Goal: Task Accomplishment & Management: Complete application form

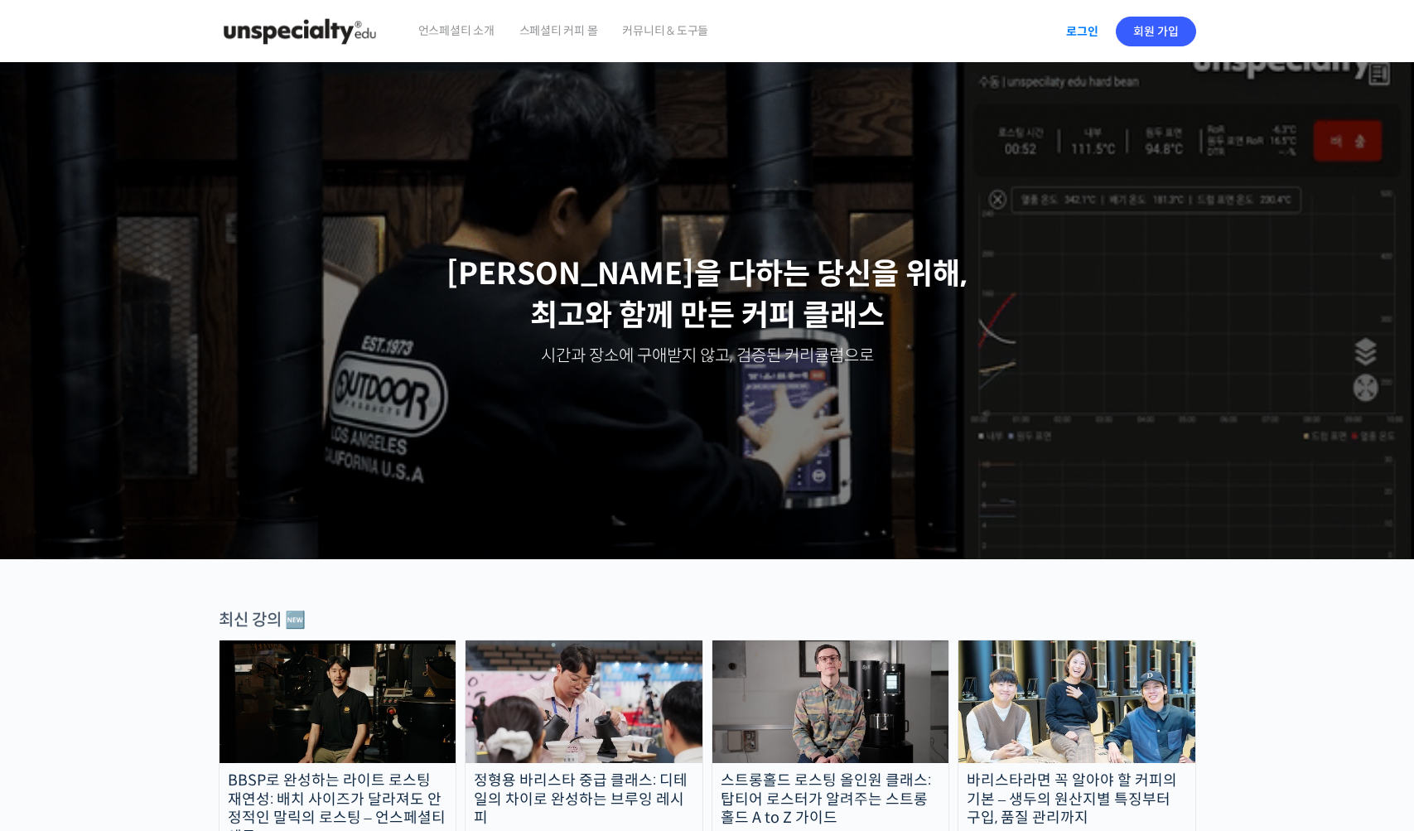
click at [1092, 44] on link "로그인" at bounding box center [1082, 31] width 52 height 38
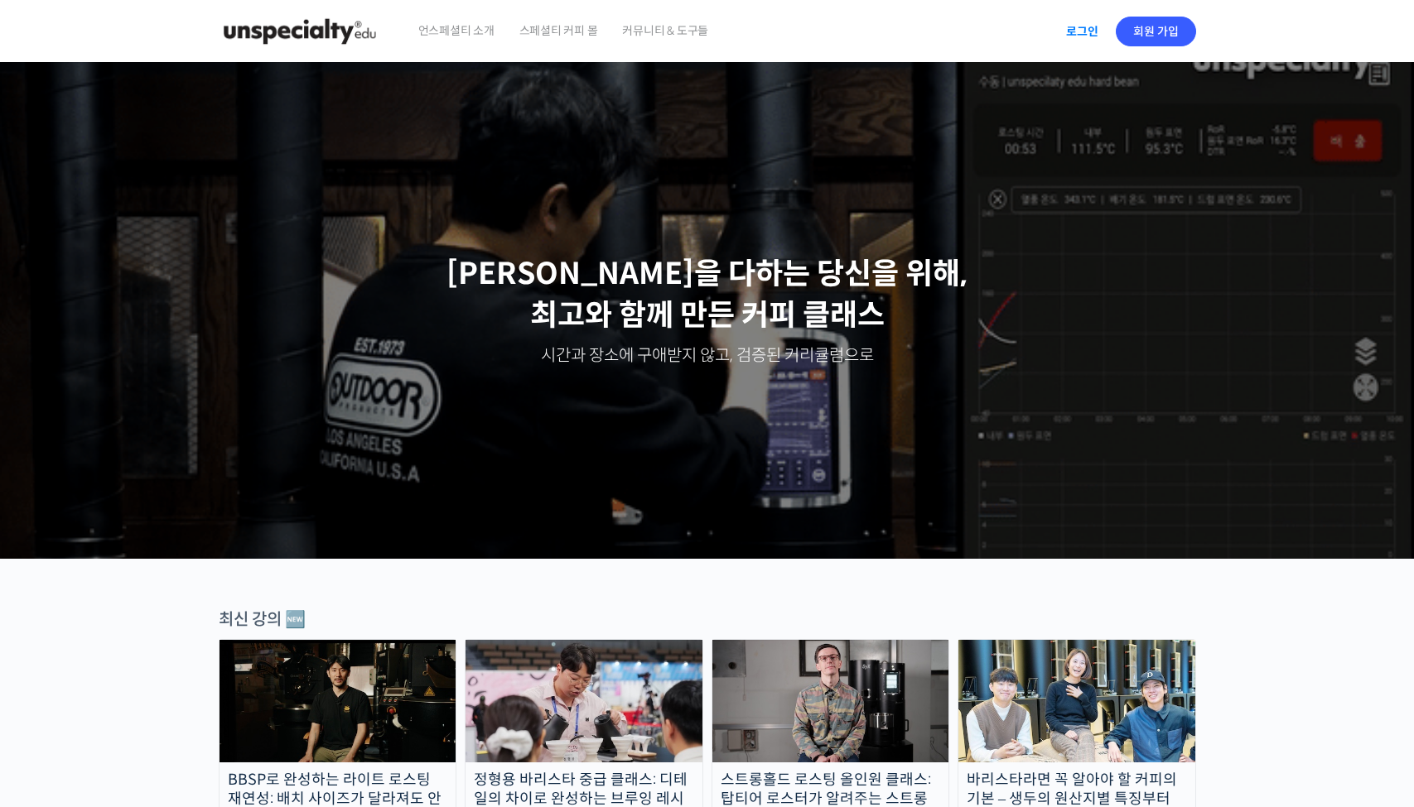
click at [1072, 36] on link "로그인" at bounding box center [1082, 31] width 52 height 38
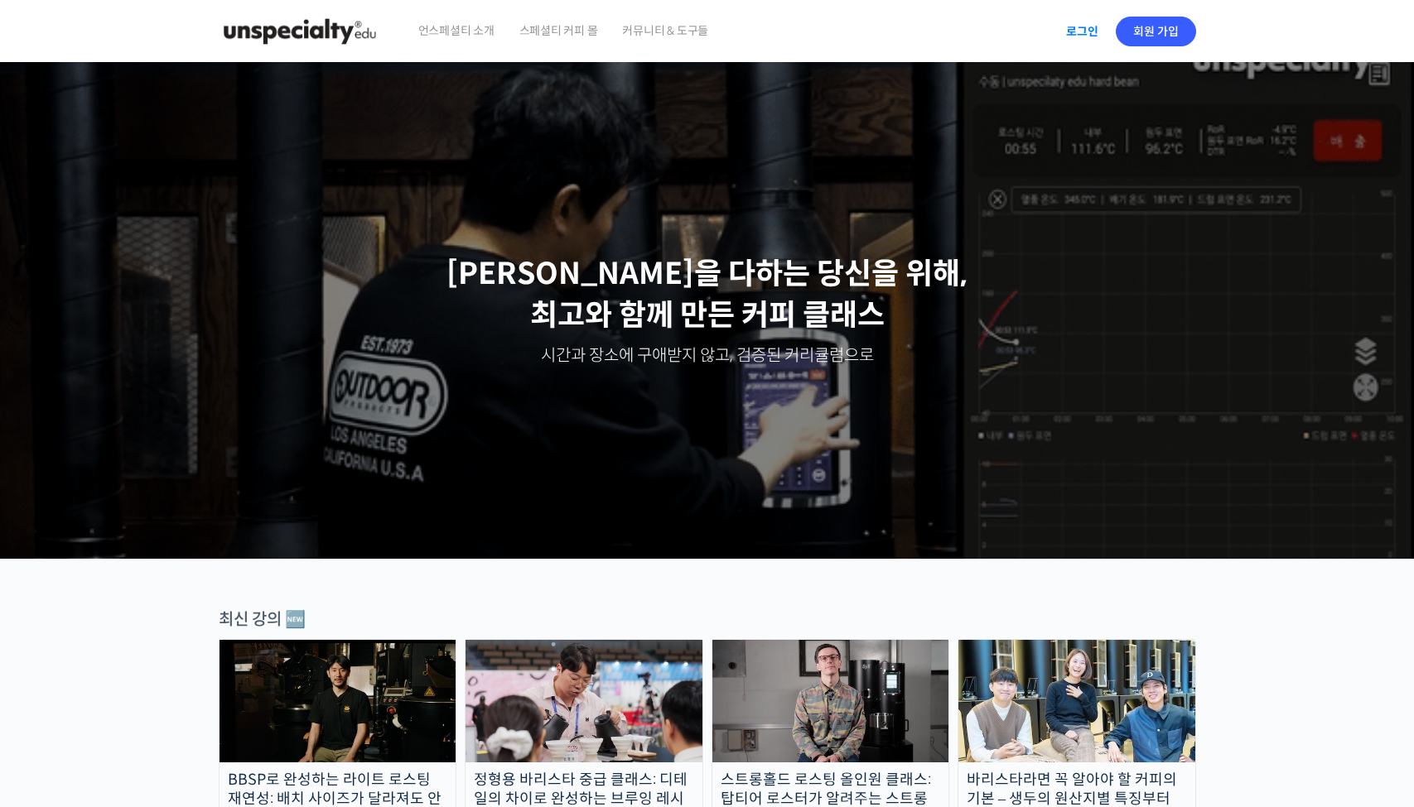
click at [1065, 37] on link "로그인" at bounding box center [1082, 31] width 52 height 38
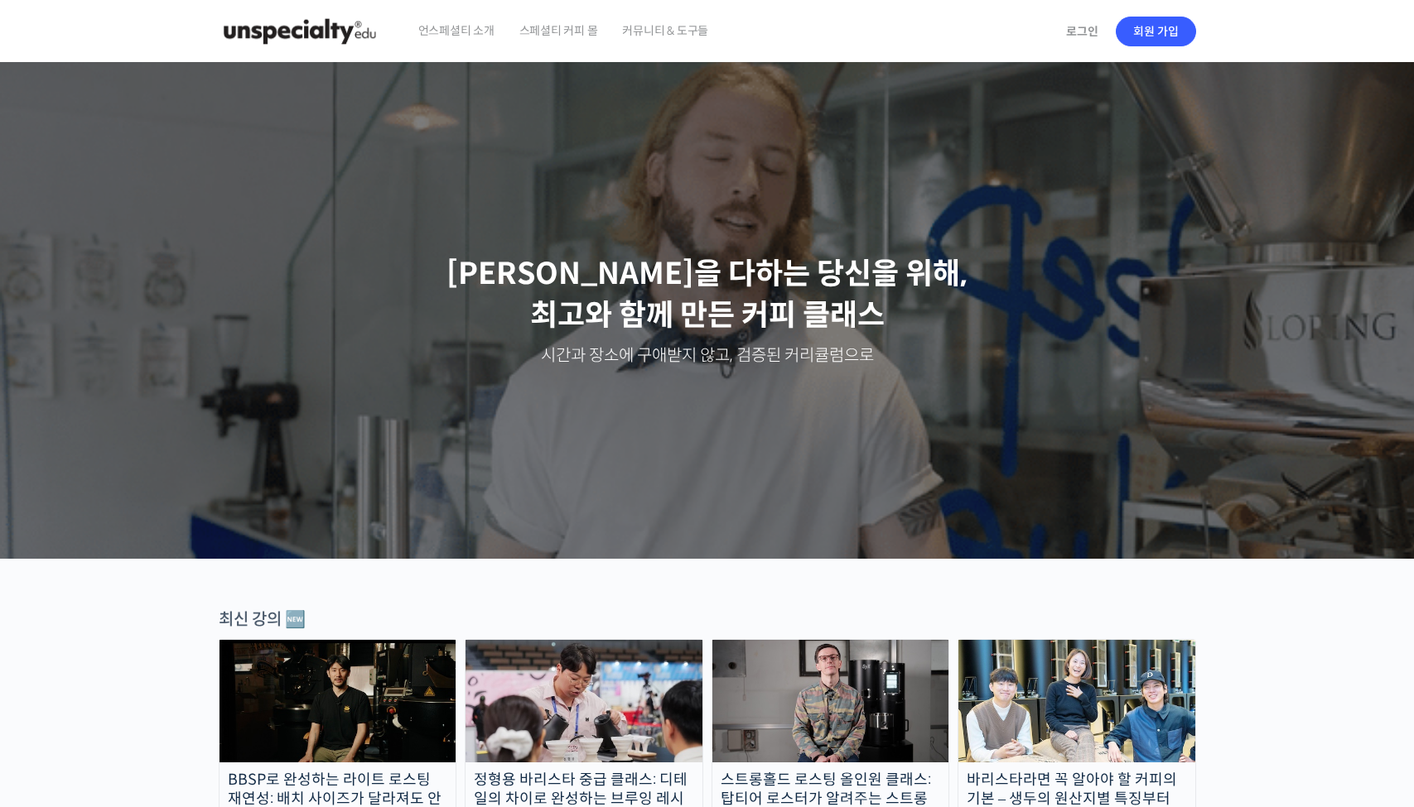
click at [1313, 42] on header "언스페셜티 소개 스페셜티 커피 몰 커뮤니티 & 도구들 로그인 회원 가입 Search for: 로그인 회원 가입 언스페셜티 소개 패밀리 사이트 …" at bounding box center [707, 31] width 1414 height 63
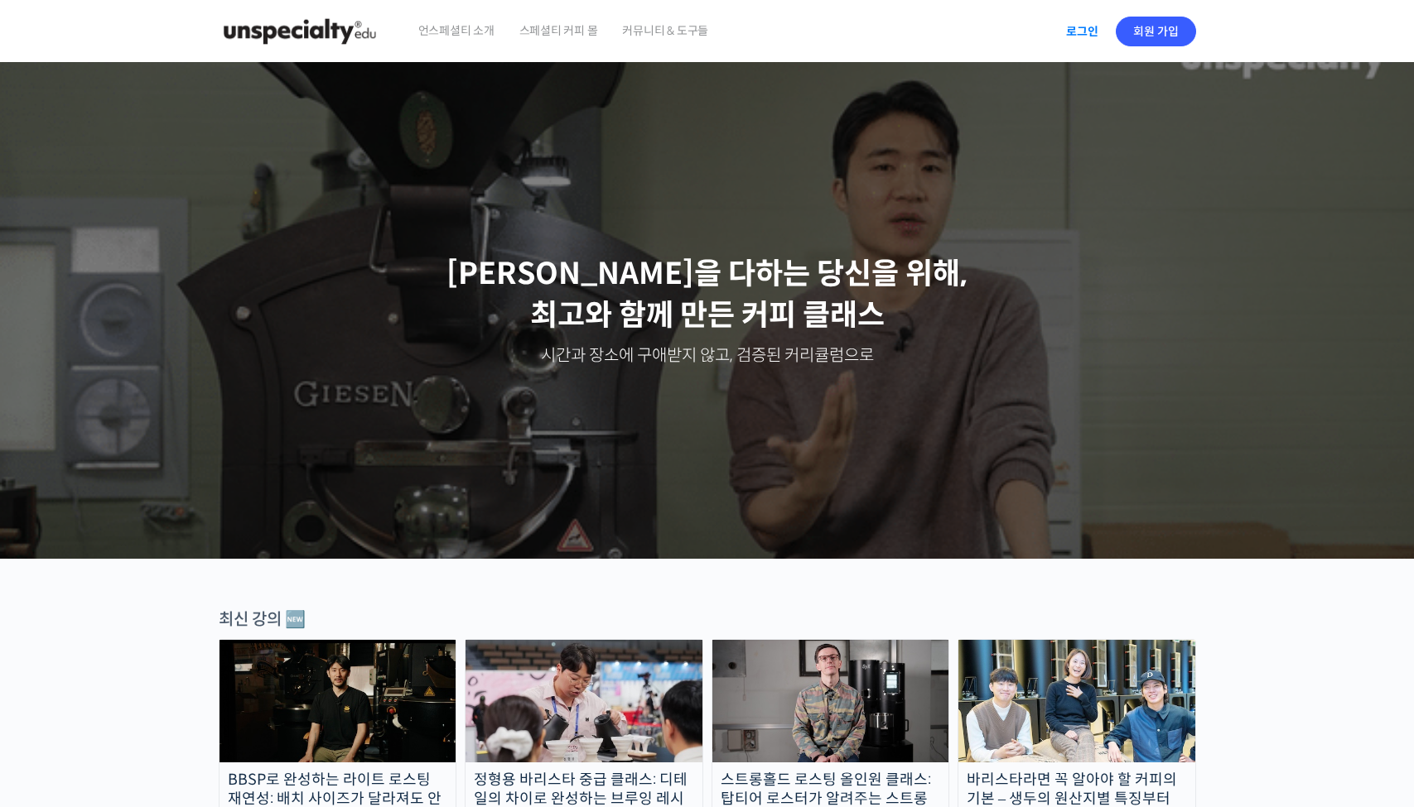
click at [1084, 41] on link "로그인" at bounding box center [1082, 31] width 52 height 38
